Goal: Transaction & Acquisition: Purchase product/service

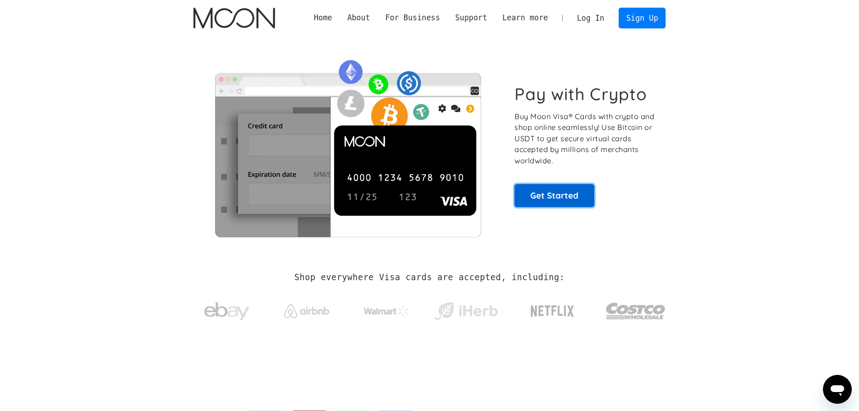
click at [553, 198] on link "Get Started" at bounding box center [554, 195] width 80 height 23
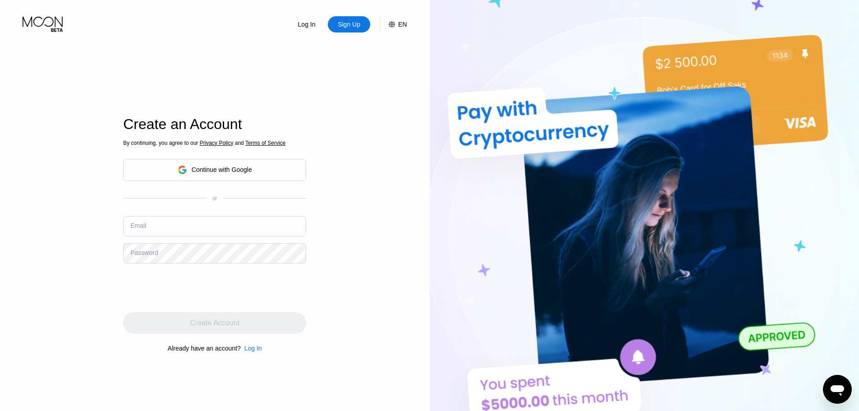
click at [357, 26] on div "Sign Up" at bounding box center [349, 24] width 24 height 9
click at [164, 229] on input "text" at bounding box center [214, 226] width 183 height 20
click at [386, 167] on div "Log In Sign Up EN Language English Save Create an Account By continuing, you ag…" at bounding box center [215, 226] width 430 height 452
click at [379, 129] on div "Log In Sign Up EN Language English Save Create an Account By continuing, you ag…" at bounding box center [215, 226] width 430 height 452
click at [177, 232] on input "text" at bounding box center [214, 226] width 183 height 20
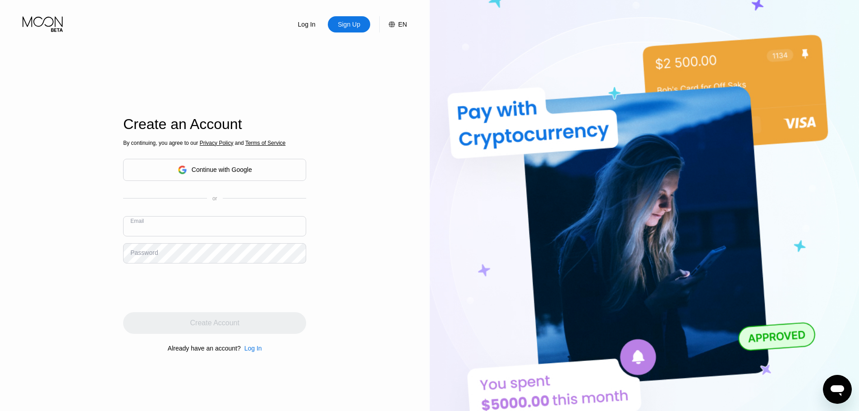
paste input "paywithmoon.com"
click at [206, 230] on input "paywithmoon.com" at bounding box center [214, 226] width 183 height 20
drag, startPoint x: 205, startPoint y: 231, endPoint x: 128, endPoint y: 231, distance: 77.5
click at [128, 231] on input "paywithmoon.com" at bounding box center [214, 226] width 183 height 20
paste input "com@proton.me"
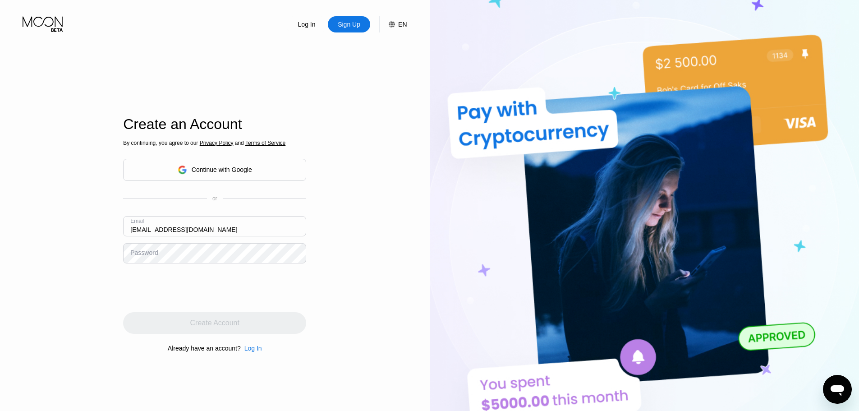
type input "[EMAIL_ADDRESS][DOMAIN_NAME]"
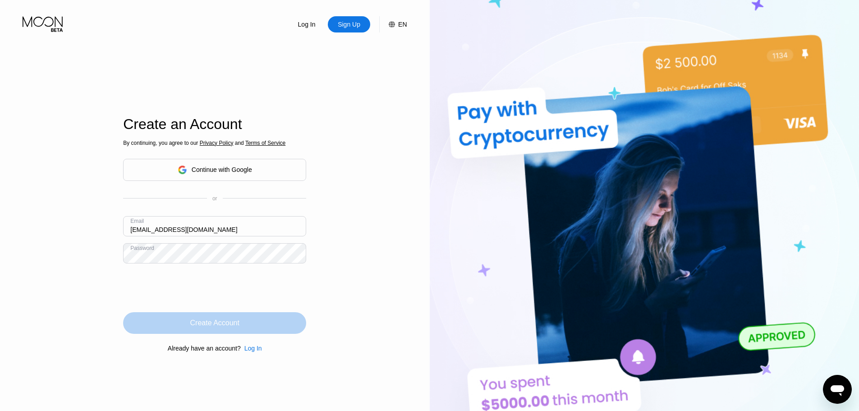
click at [210, 321] on div "Create Account" at bounding box center [214, 322] width 49 height 9
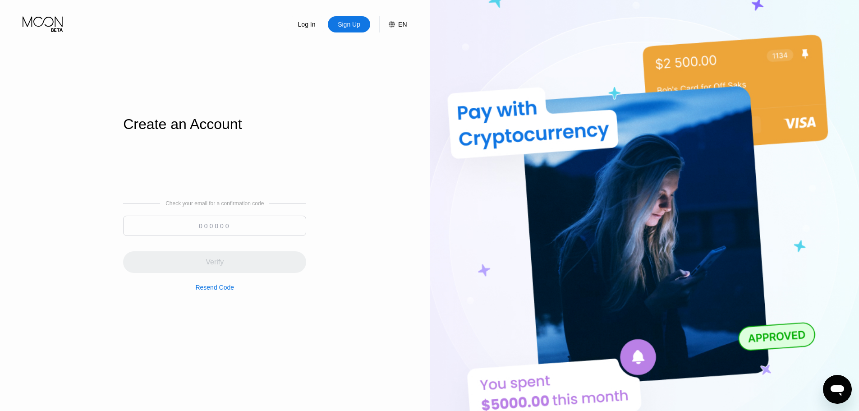
click at [228, 230] on input at bounding box center [214, 225] width 183 height 20
paste input "989781"
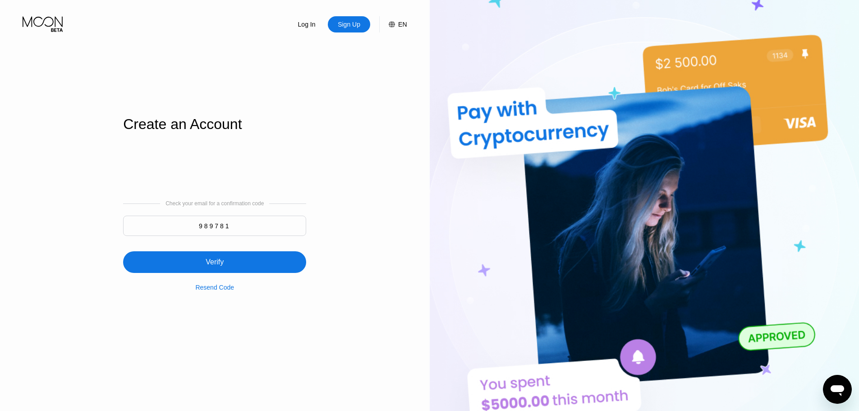
type input "989781"
click at [220, 264] on div "Verify" at bounding box center [215, 261] width 18 height 9
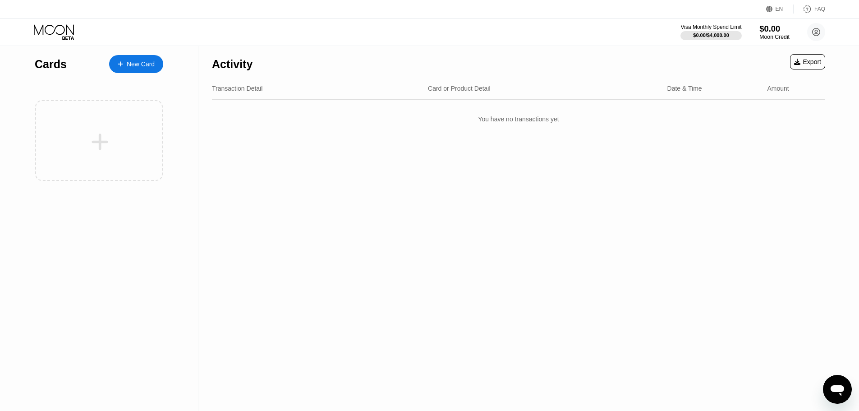
click at [778, 36] on div "Moon Credit" at bounding box center [774, 37] width 30 height 6
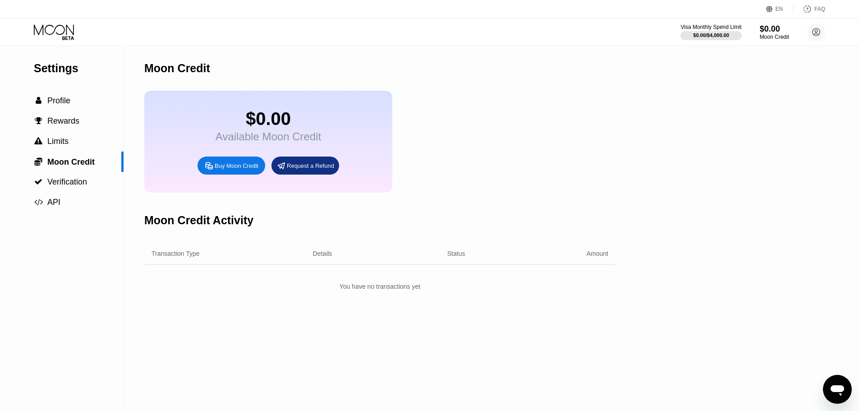
click at [250, 169] on div "Buy Moon Credit" at bounding box center [237, 166] width 44 height 8
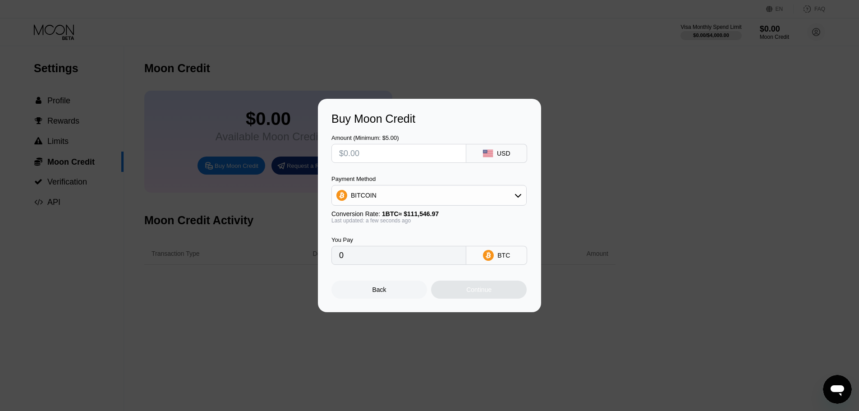
click at [579, 64] on div at bounding box center [432, 205] width 865 height 411
click at [631, 85] on div at bounding box center [432, 205] width 865 height 411
click at [638, 198] on div "Buy Moon Credit Amount (Minimum: $5.00) USD Payment Method BITCOIN Conversion R…" at bounding box center [429, 205] width 859 height 213
click at [394, 289] on div "Back" at bounding box center [379, 289] width 96 height 18
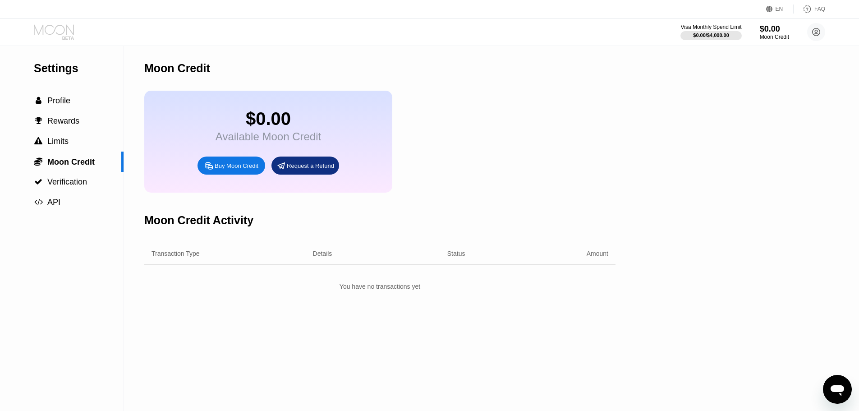
click at [47, 30] on icon at bounding box center [55, 32] width 42 height 16
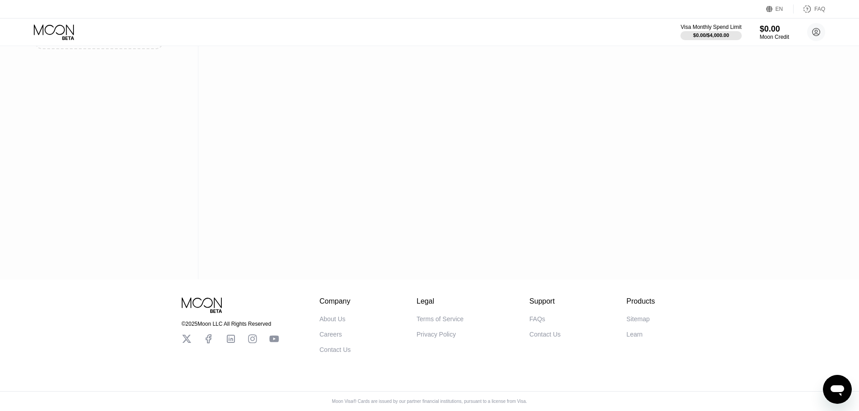
scroll to position [138, 0]
click at [324, 315] on div "About Us" at bounding box center [333, 318] width 26 height 7
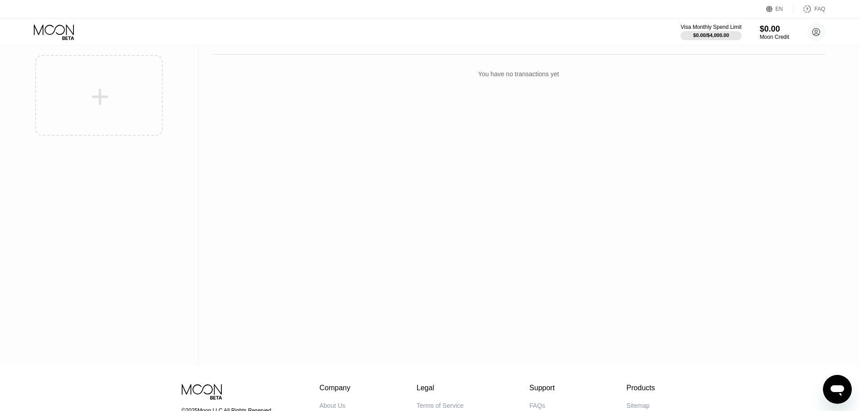
scroll to position [0, 0]
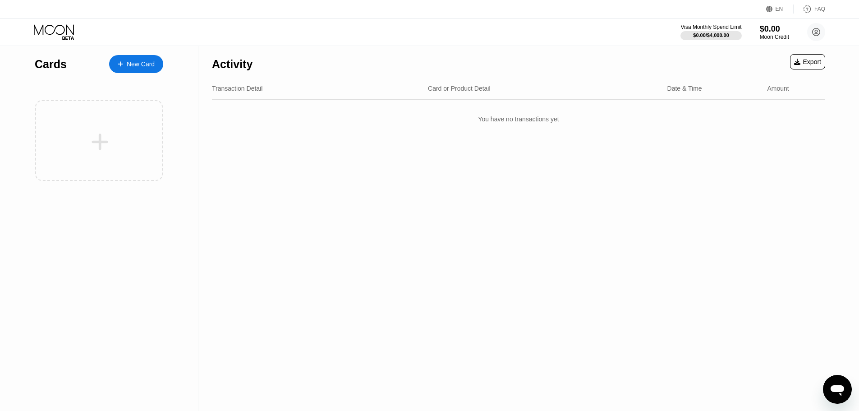
click at [134, 65] on div "New Card" at bounding box center [141, 64] width 28 height 8
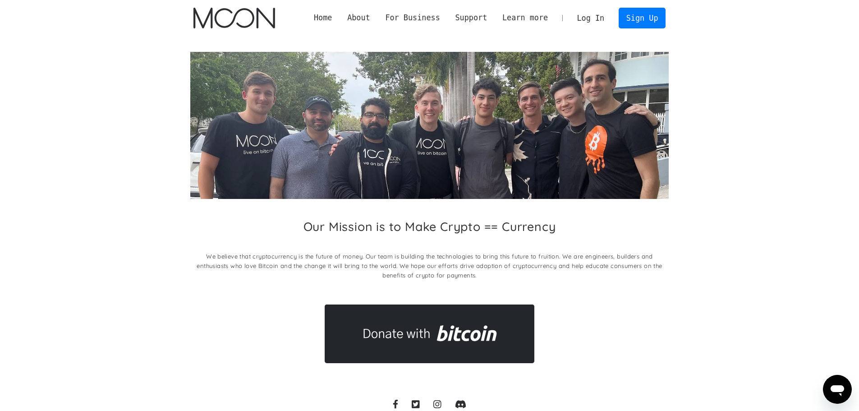
scroll to position [57, 0]
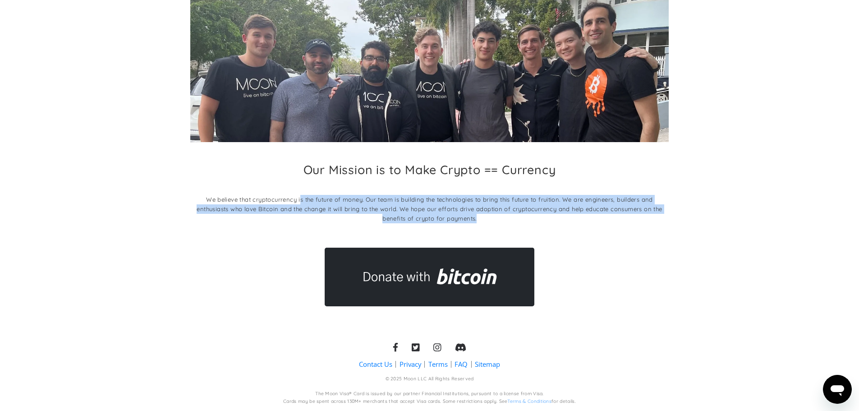
drag, startPoint x: 500, startPoint y: 218, endPoint x: 300, endPoint y: 187, distance: 202.5
click at [300, 187] on div "Our Mission is to Make Crypto == Currency We believe that cryptocurrency is the…" at bounding box center [429, 194] width 478 height 65
click at [557, 233] on div "Our Mission is to Make Crypto == Currency We believe that cryptocurrency is the…" at bounding box center [429, 150] width 478 height 311
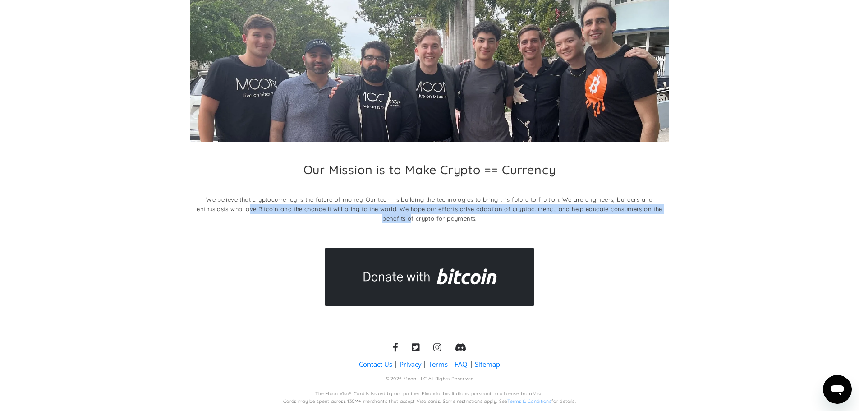
drag, startPoint x: 250, startPoint y: 208, endPoint x: 412, endPoint y: 218, distance: 162.1
click at [412, 218] on p "We believe that cryptocurrency is the future of money. Our team is building the…" at bounding box center [429, 209] width 478 height 28
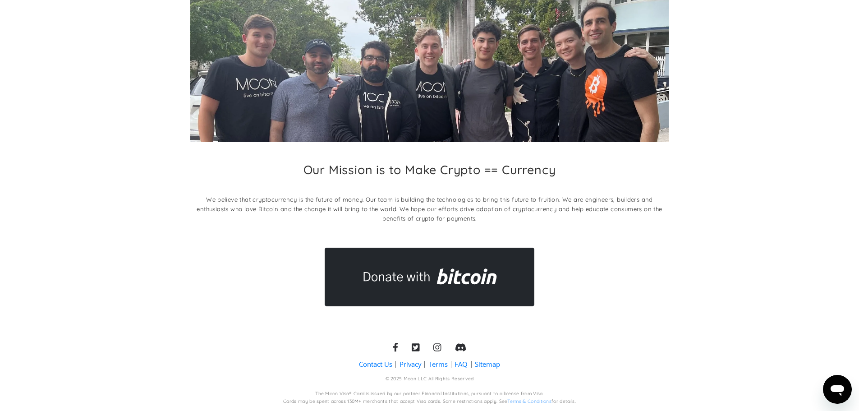
click at [602, 247] on div "Our Mission is to Make Crypto == Currency We believe that cryptocurrency is the…" at bounding box center [429, 150] width 478 height 311
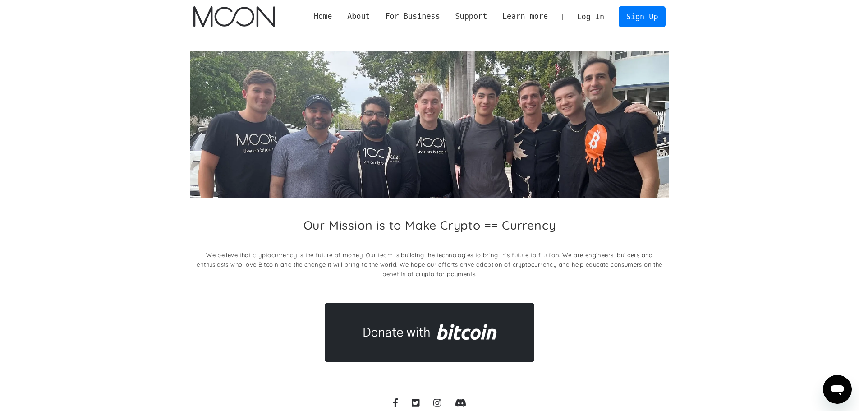
scroll to position [0, 0]
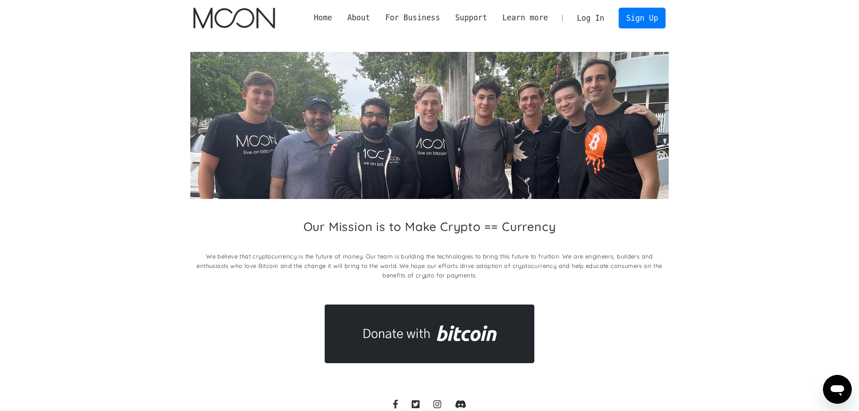
click at [339, 17] on link "Home" at bounding box center [322, 17] width 33 height 11
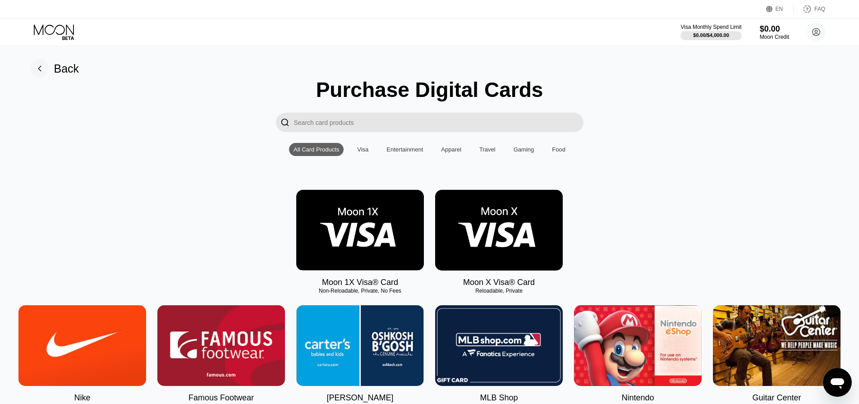
click at [164, 120] on div "" at bounding box center [429, 122] width 838 height 19
click at [53, 27] on icon at bounding box center [55, 32] width 42 height 16
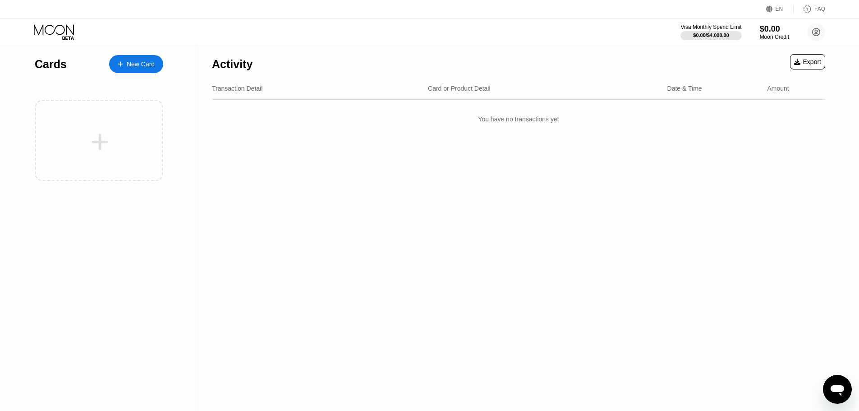
click at [48, 68] on div "Cards" at bounding box center [51, 64] width 32 height 13
click at [105, 83] on div at bounding box center [99, 136] width 128 height 108
click at [146, 66] on div "New Card" at bounding box center [141, 64] width 28 height 8
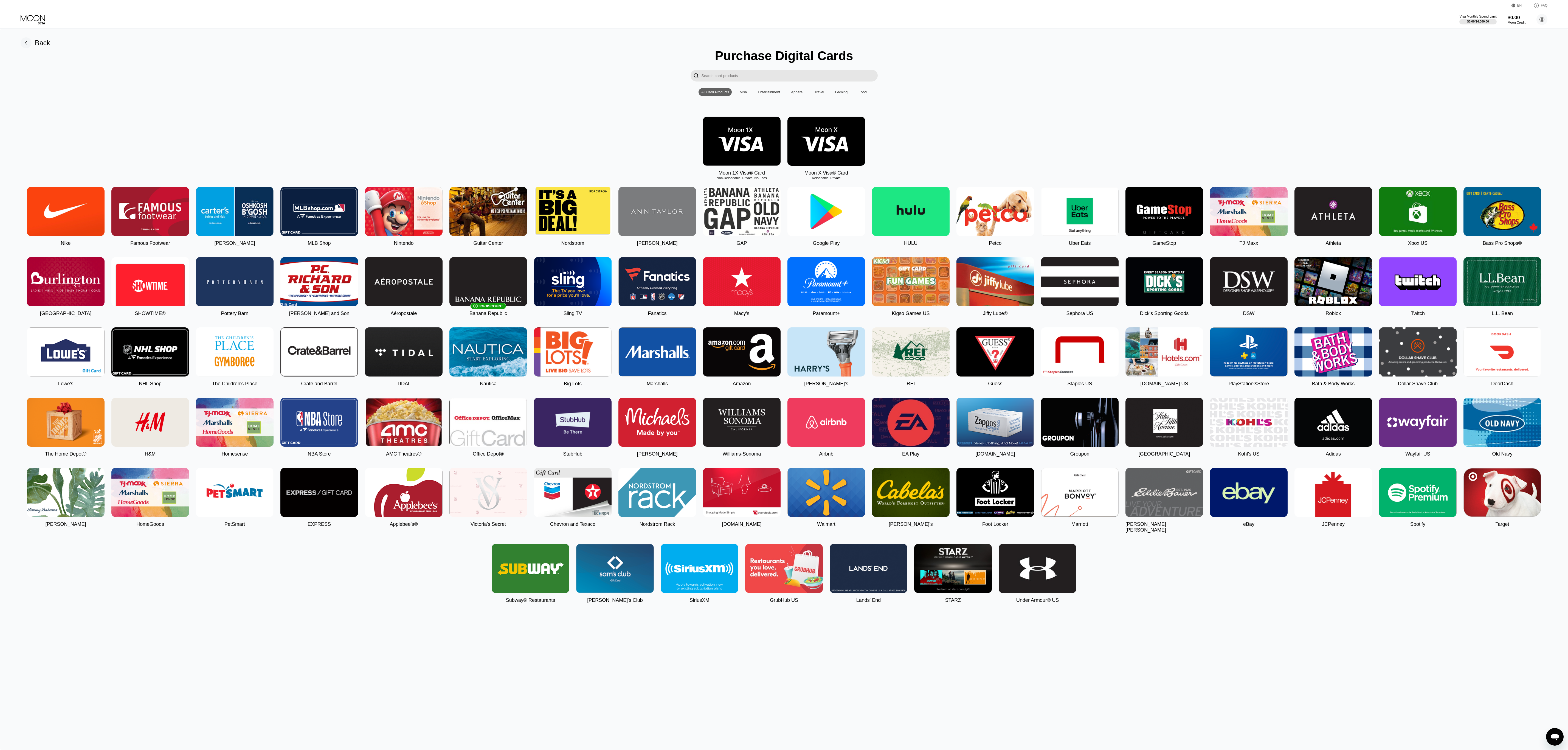
drag, startPoint x: 18, startPoint y: 66, endPoint x: 466, endPoint y: 99, distance: 449.2
click at [418, 110] on div "Purchase Digital Cards  All Card Products Visa Entertainment Apparel Travel Ga…" at bounding box center [784, 325] width 1552 height 555
click at [1398, 74] on div "" at bounding box center [784, 75] width 1552 height 12
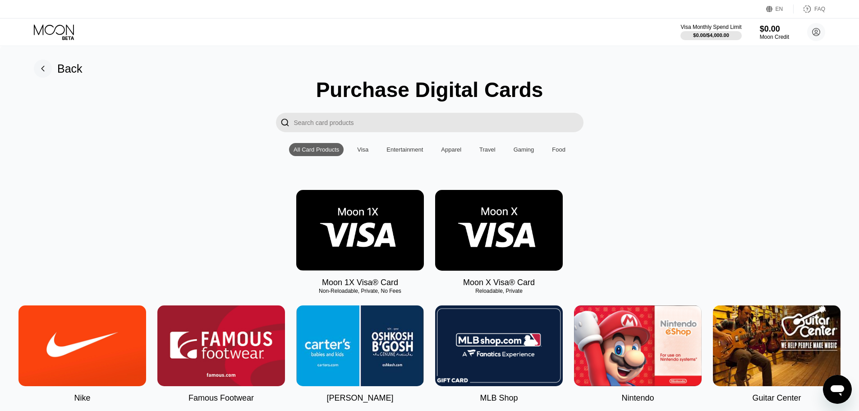
drag, startPoint x: 1222, startPoint y: 0, endPoint x: 675, endPoint y: 169, distance: 572.9
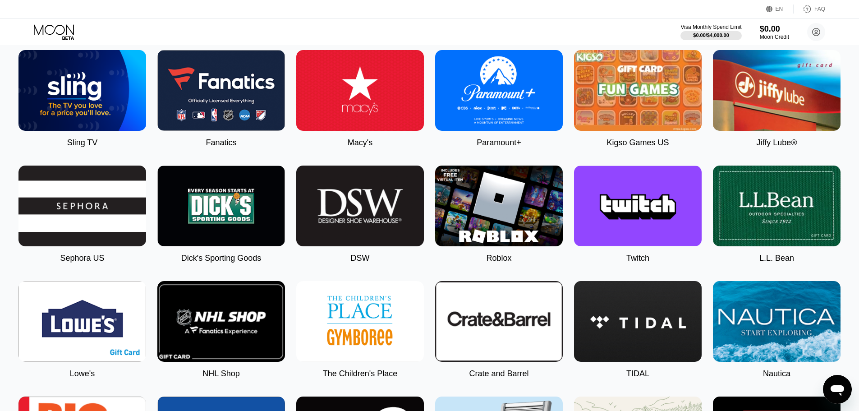
scroll to position [721, 0]
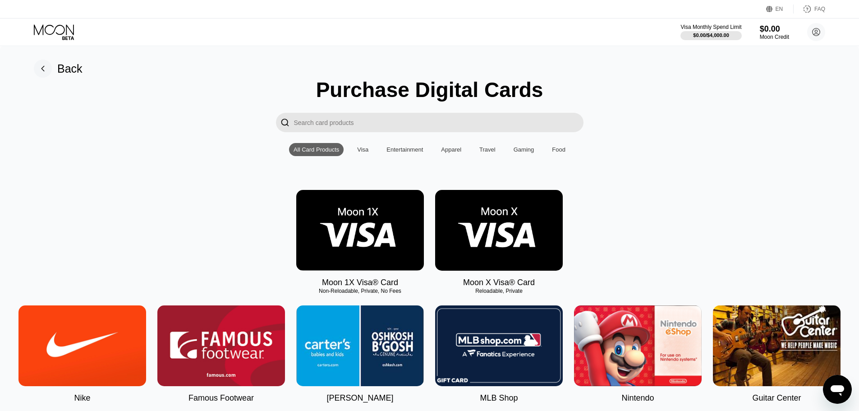
click at [60, 32] on icon at bounding box center [55, 32] width 42 height 16
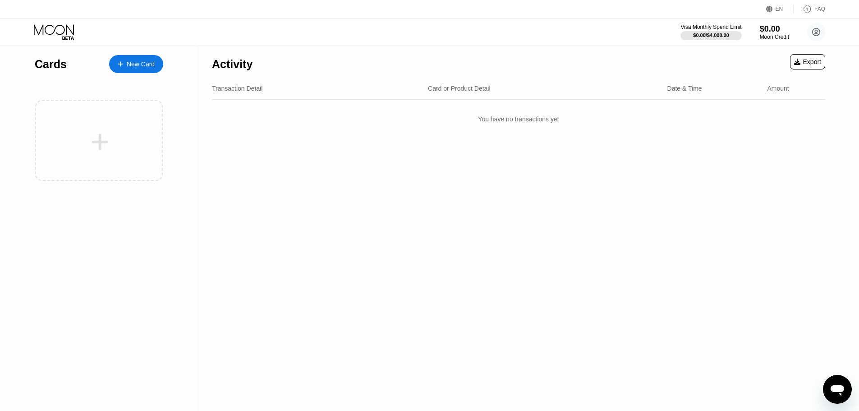
click at [60, 32] on icon at bounding box center [55, 32] width 42 height 16
click at [138, 59] on div "New Card" at bounding box center [136, 64] width 54 height 18
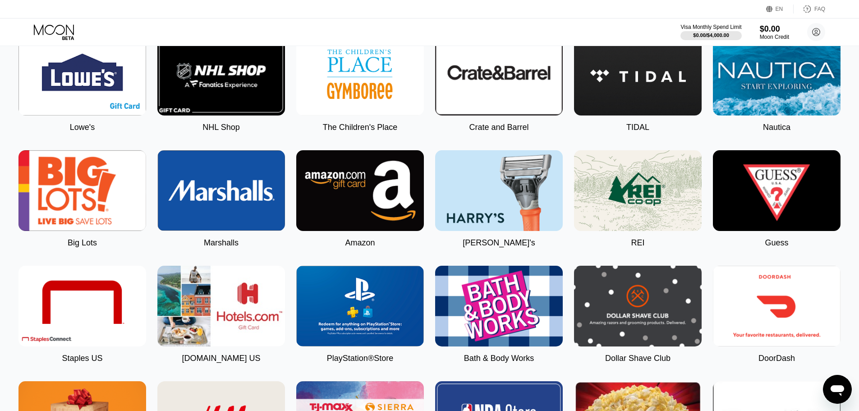
scroll to position [1037, 0]
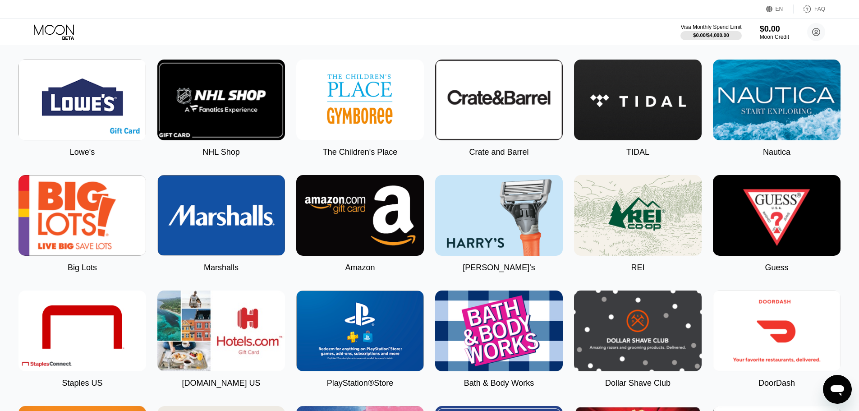
scroll to position [1127, 0]
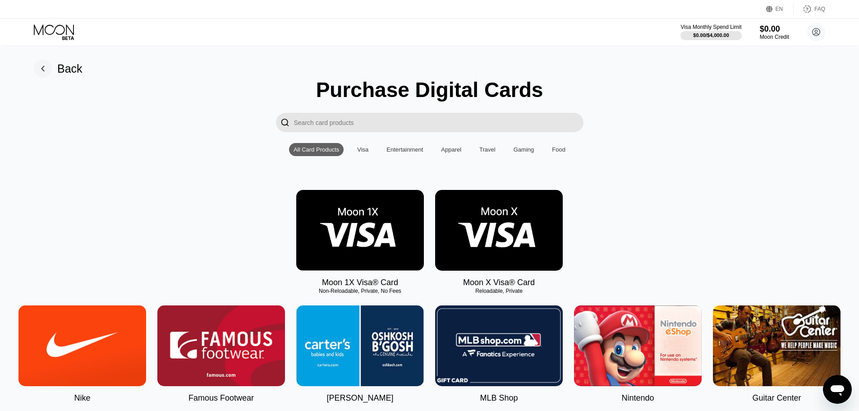
drag, startPoint x: 82, startPoint y: 164, endPoint x: 192, endPoint y: 237, distance: 132.0
